Goal: Communication & Community: Answer question/provide support

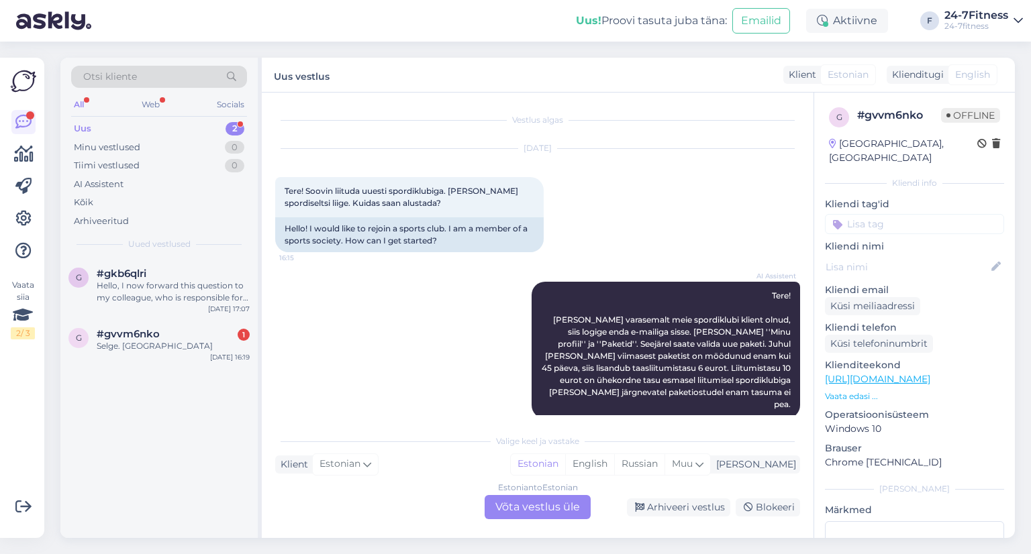
click at [153, 291] on div "Hello, I now forward this question to my colleague, who is responsible for this…" at bounding box center [173, 292] width 153 height 24
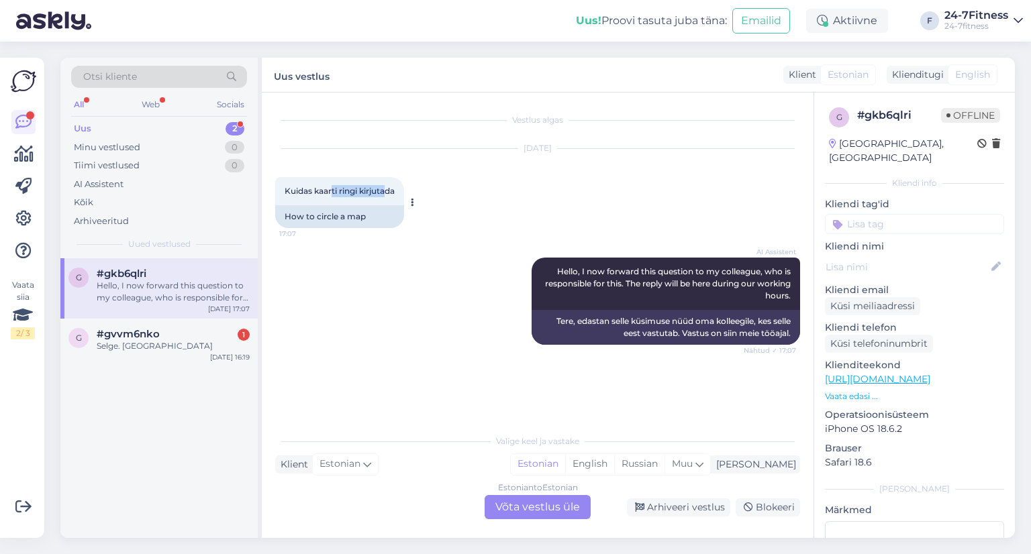
drag, startPoint x: 330, startPoint y: 190, endPoint x: 389, endPoint y: 197, distance: 59.4
click at [389, 197] on div "Kuidas kaarti ringi kirjutada 17:07" at bounding box center [339, 191] width 129 height 28
click at [521, 519] on div "Vestlus algas [DATE] Kuidas kaarti ringi kirjutada 17:07 How to circle a map AI…" at bounding box center [538, 316] width 552 height 446
click at [524, 509] on div "Estonian to Estonian Võta vestlus üle" at bounding box center [538, 507] width 106 height 24
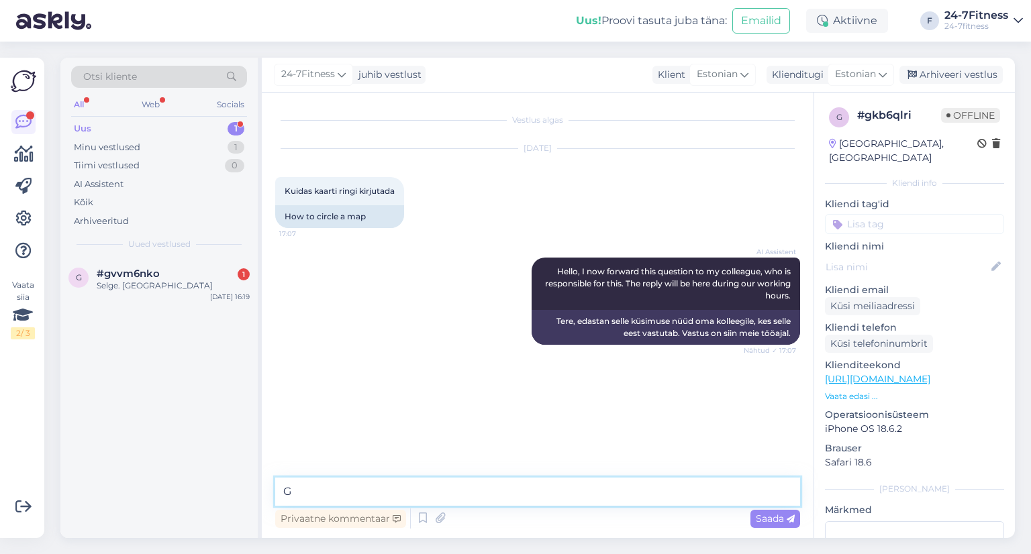
click at [513, 501] on textarea "G" at bounding box center [537, 492] width 525 height 28
type textarea "G"
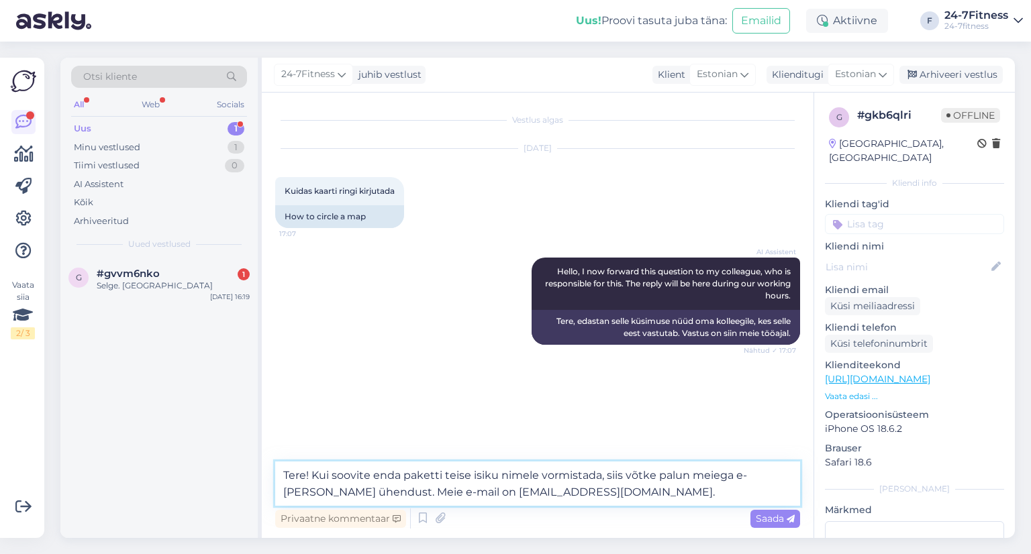
type textarea "Tere! Kui soovite enda paketti teise isiku nimele vormistada, siis võtke palun …"
click at [746, 516] on div "Privaatne kommentaar Saada" at bounding box center [537, 519] width 525 height 26
click at [773, 544] on div "Otsi kliente All Web Socials Uus 1 Minu vestlused 1 Tiimi vestlused 0 AI Assist…" at bounding box center [541, 298] width 979 height 513
click at [771, 527] on div "Saada" at bounding box center [775, 519] width 50 height 18
